Goal: Task Accomplishment & Management: Manage account settings

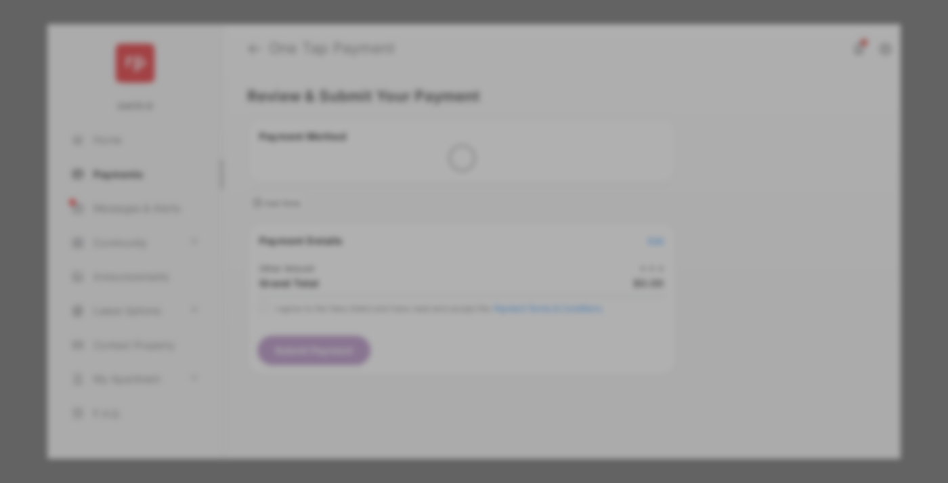
click at [449, 217] on div "Other Amount" at bounding box center [448, 228] width 219 height 23
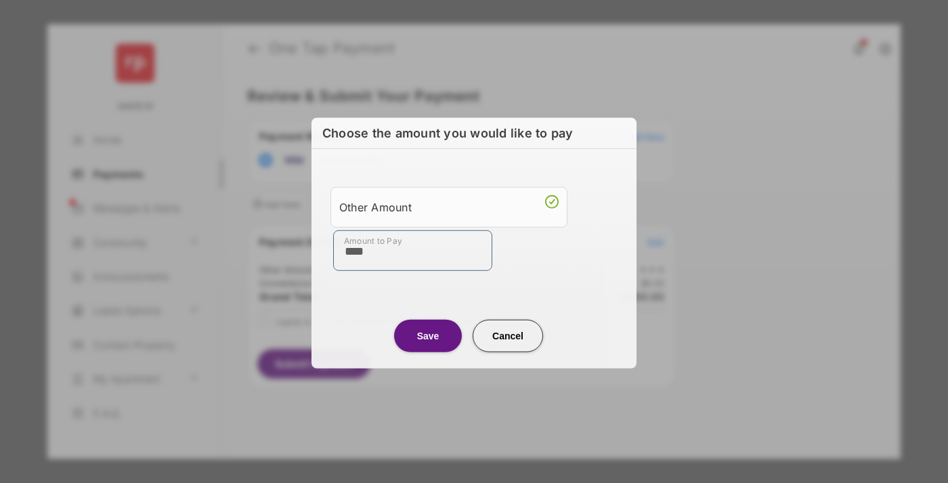
type input "****"
click at [428, 335] on button "Save" at bounding box center [428, 335] width 68 height 33
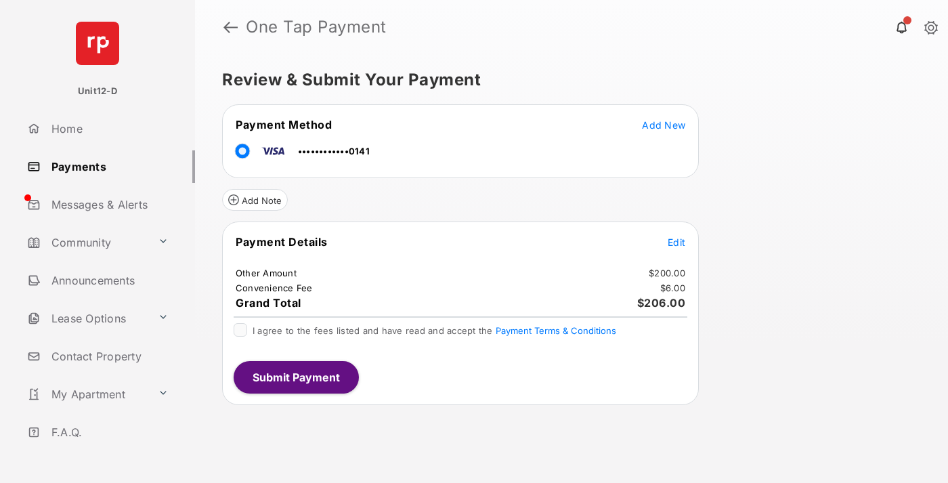
click at [677, 242] on span "Edit" at bounding box center [677, 242] width 18 height 12
click at [295, 377] on button "Submit Payment" at bounding box center [296, 377] width 125 height 33
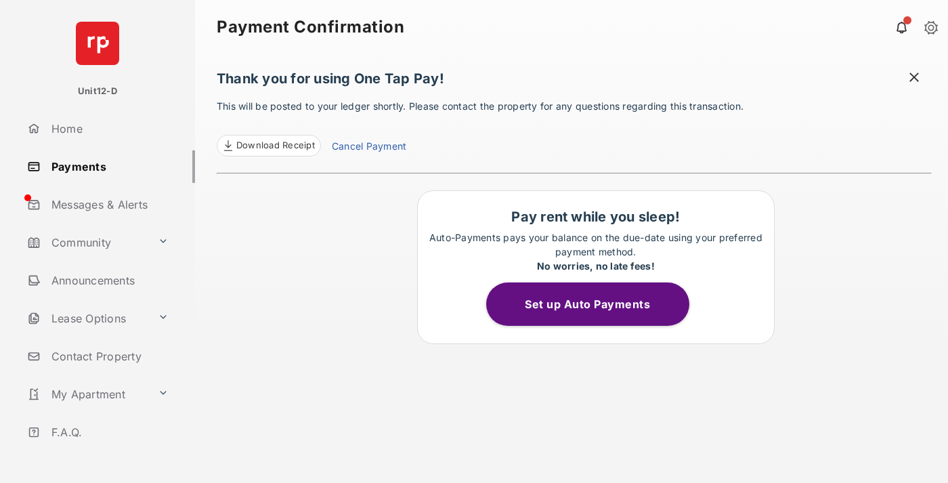
click at [595, 304] on button "Set up Auto Payments" at bounding box center [587, 303] width 203 height 43
